Goal: Information Seeking & Learning: Find specific fact

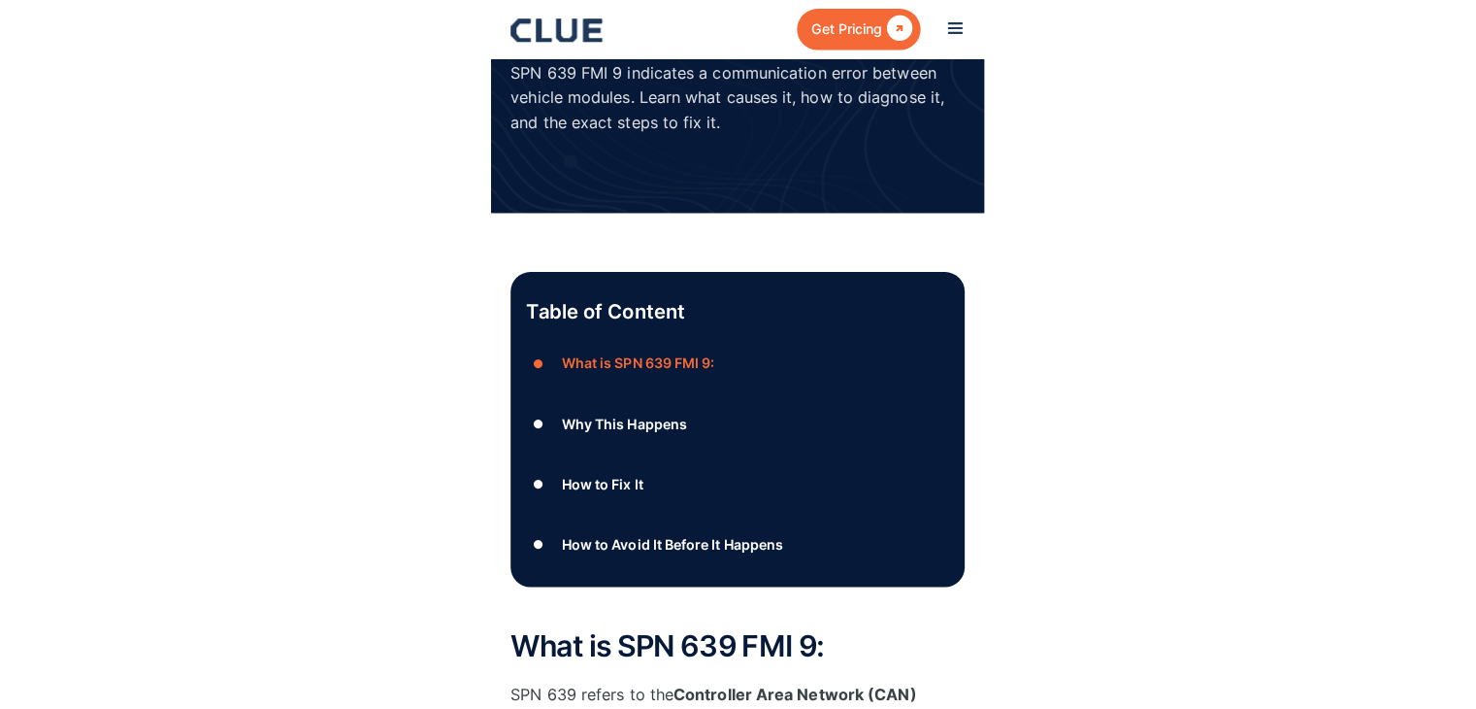
scroll to position [194, 0]
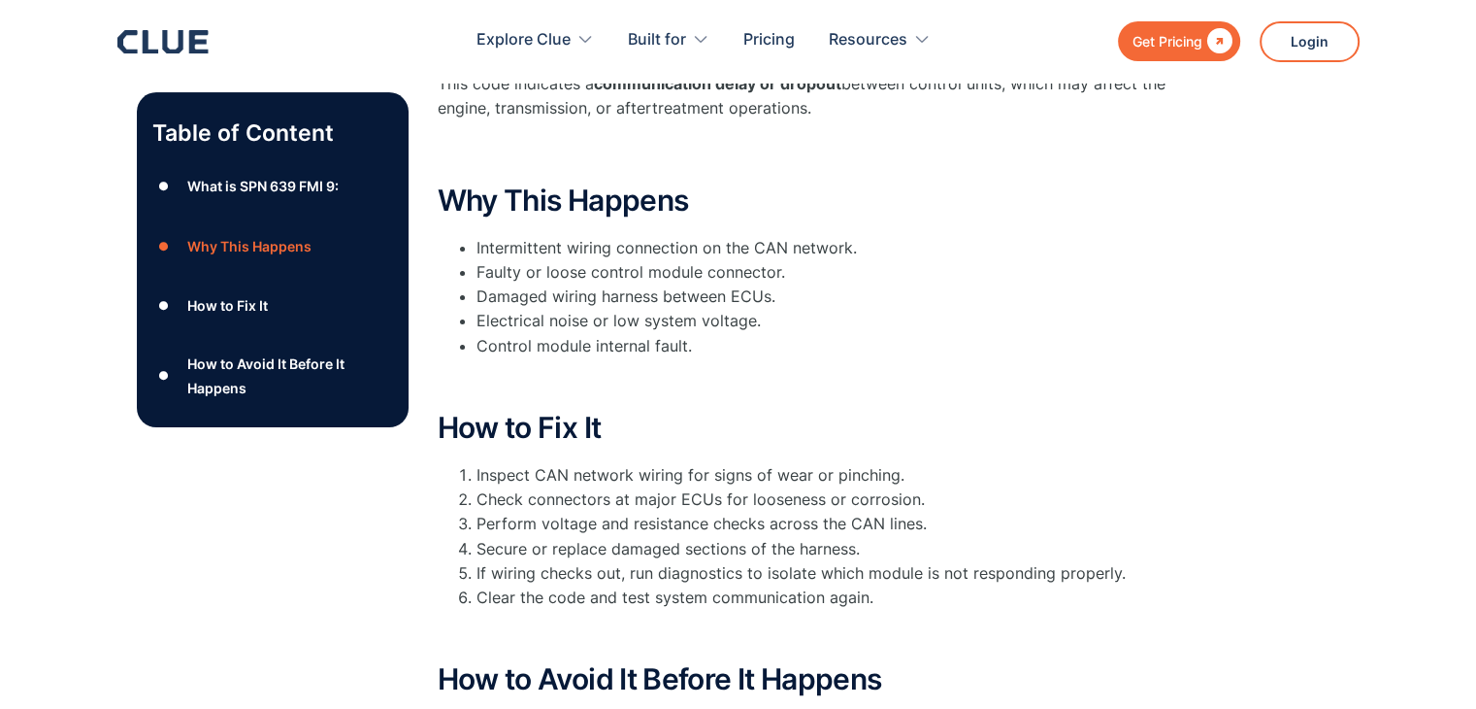
scroll to position [462, 0]
click at [690, 242] on li "Intermittent wiring connection on the CAN network." at bounding box center [846, 247] width 738 height 24
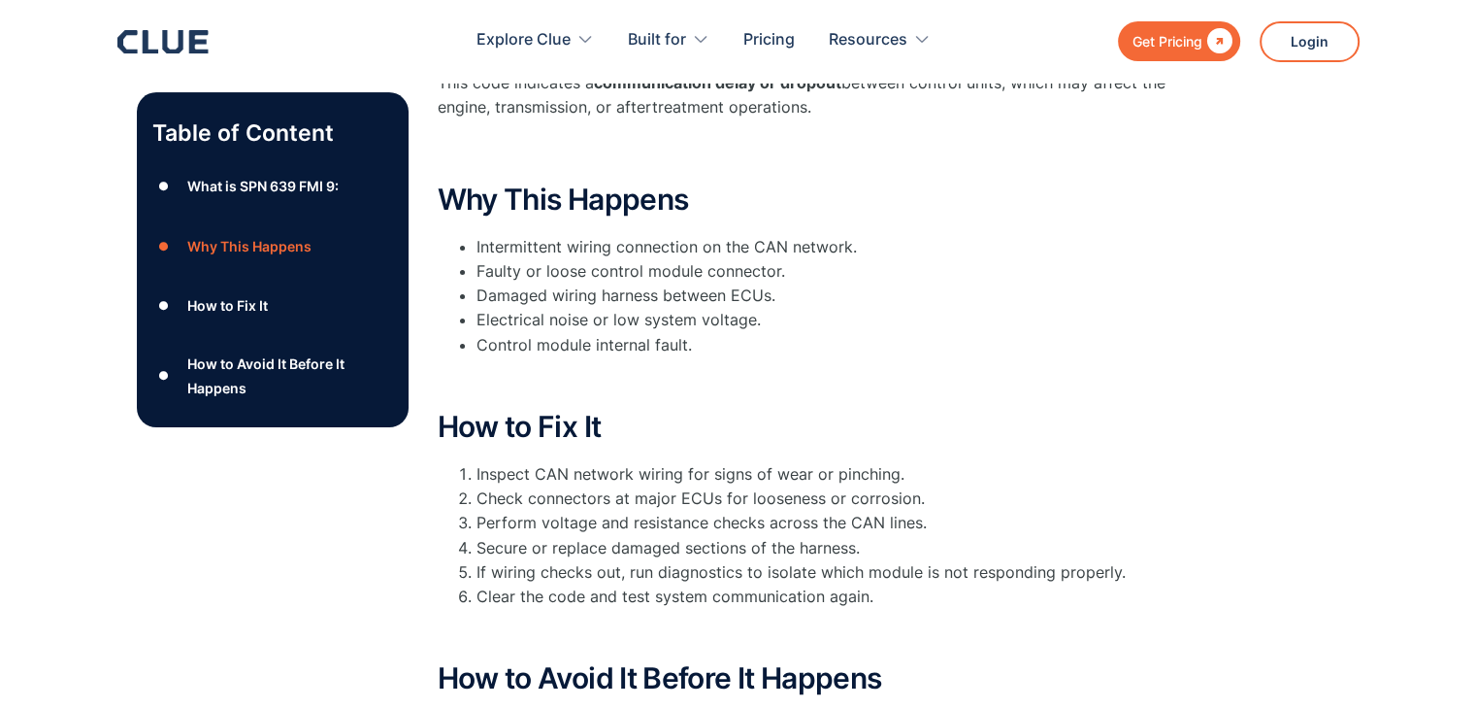
click at [671, 247] on li "Intermittent wiring connection on the CAN network." at bounding box center [846, 247] width 738 height 24
copy li "Intermittent wiring connection on the CAN network."
